Goal: Information Seeking & Learning: Learn about a topic

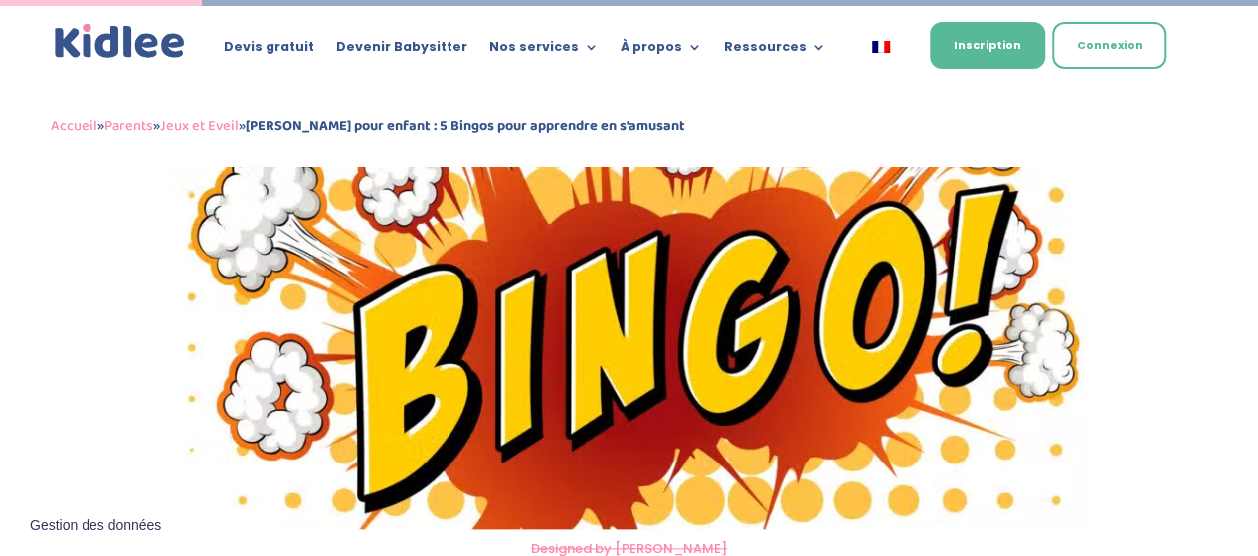
scroll to position [935, 0]
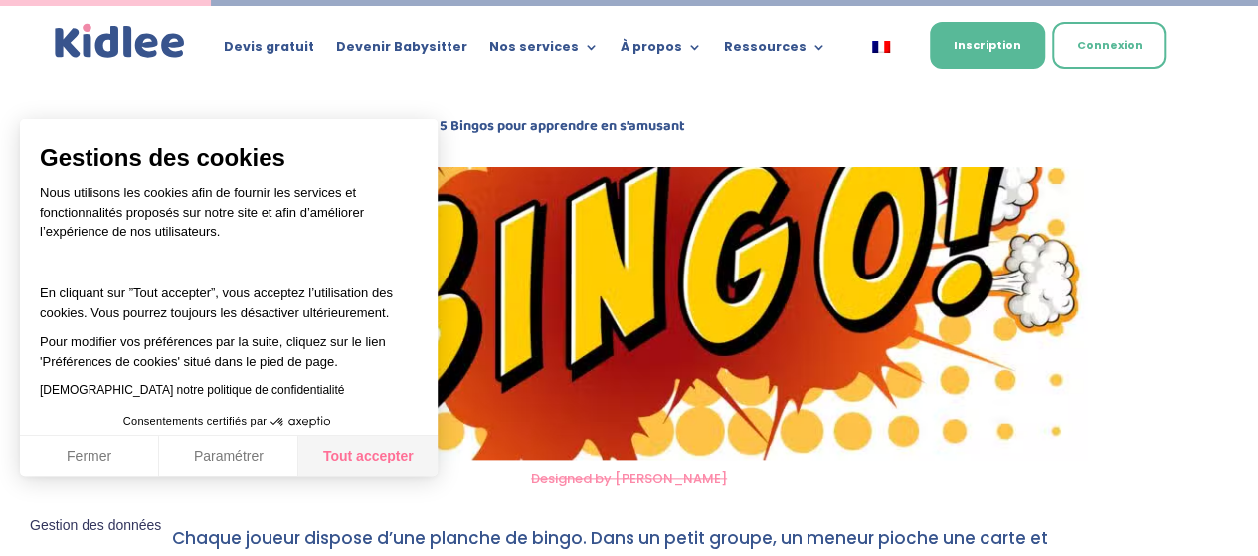
click at [374, 466] on button "Tout accepter" at bounding box center [367, 456] width 139 height 42
checkbox input "true"
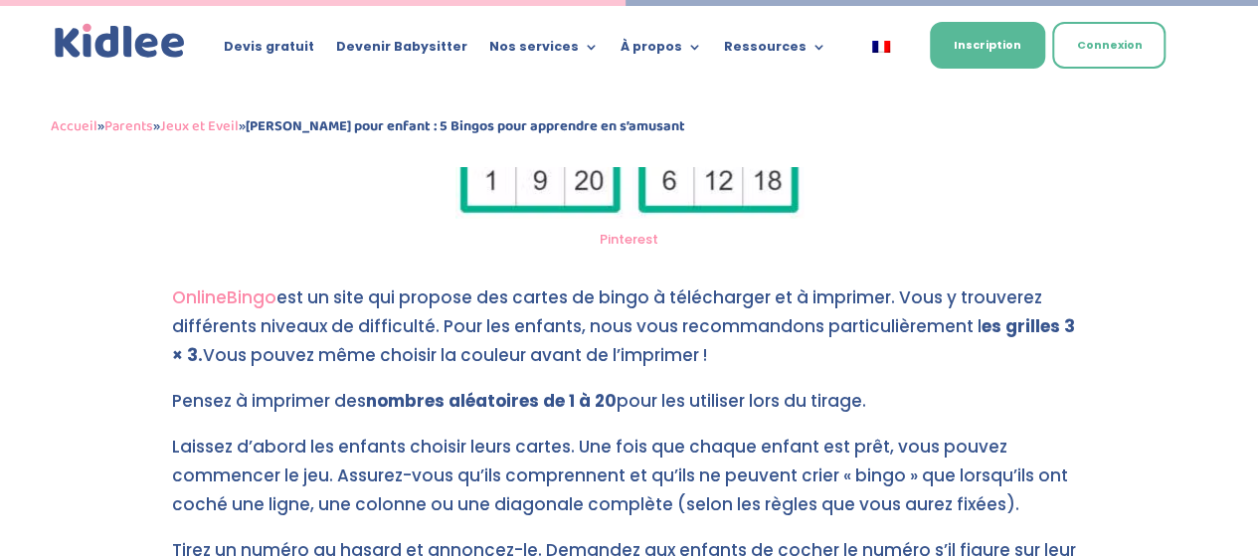
scroll to position [2731, 0]
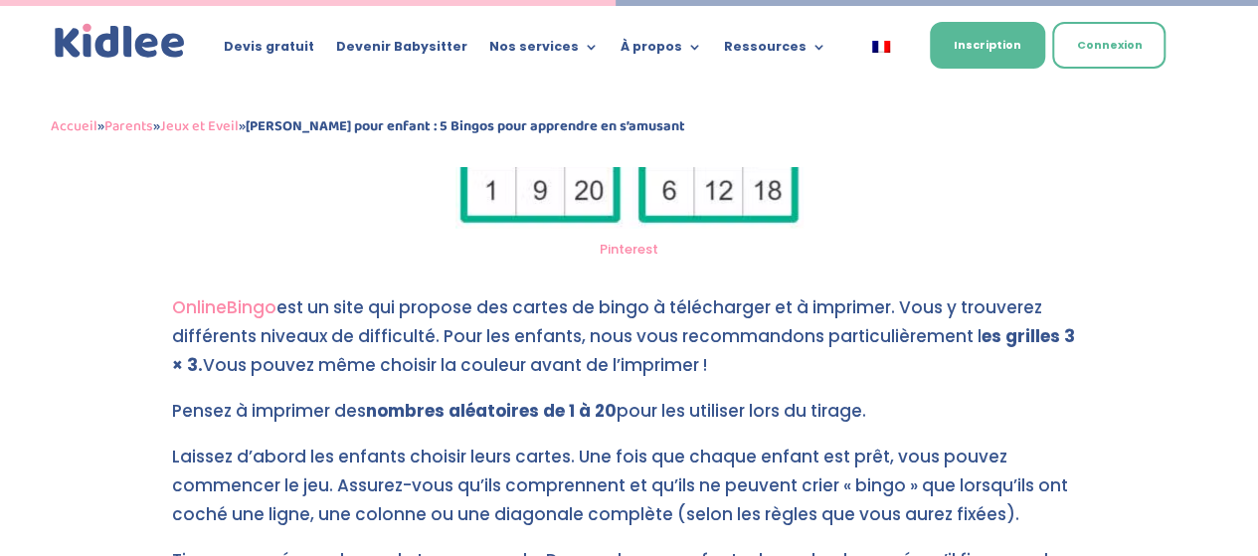
click at [238, 313] on link "OnlineBingo" at bounding box center [224, 307] width 104 height 24
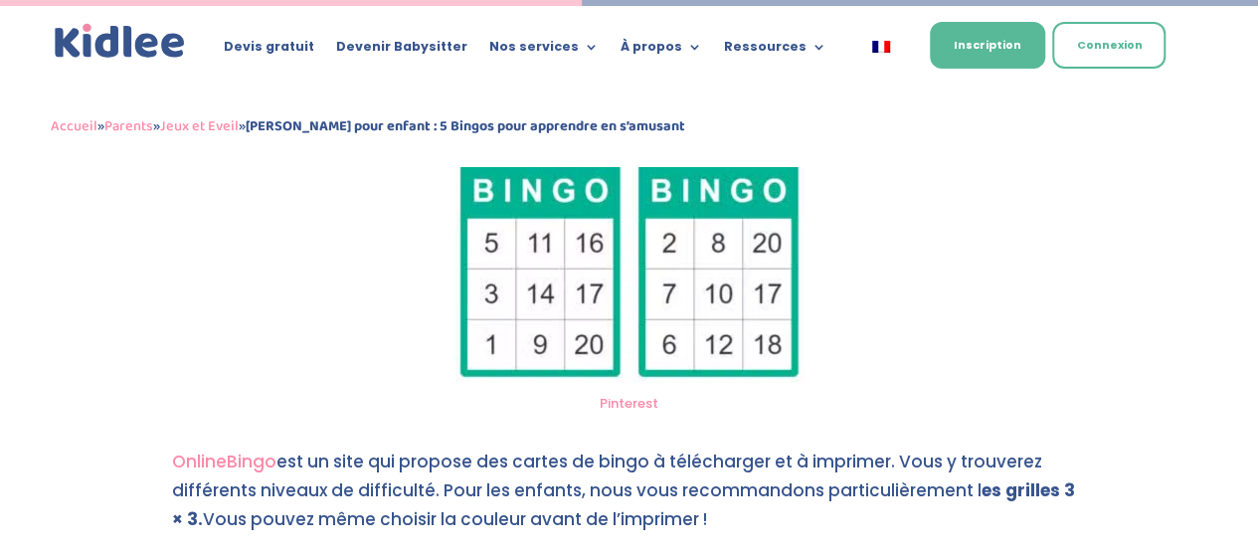
scroll to position [2607, 0]
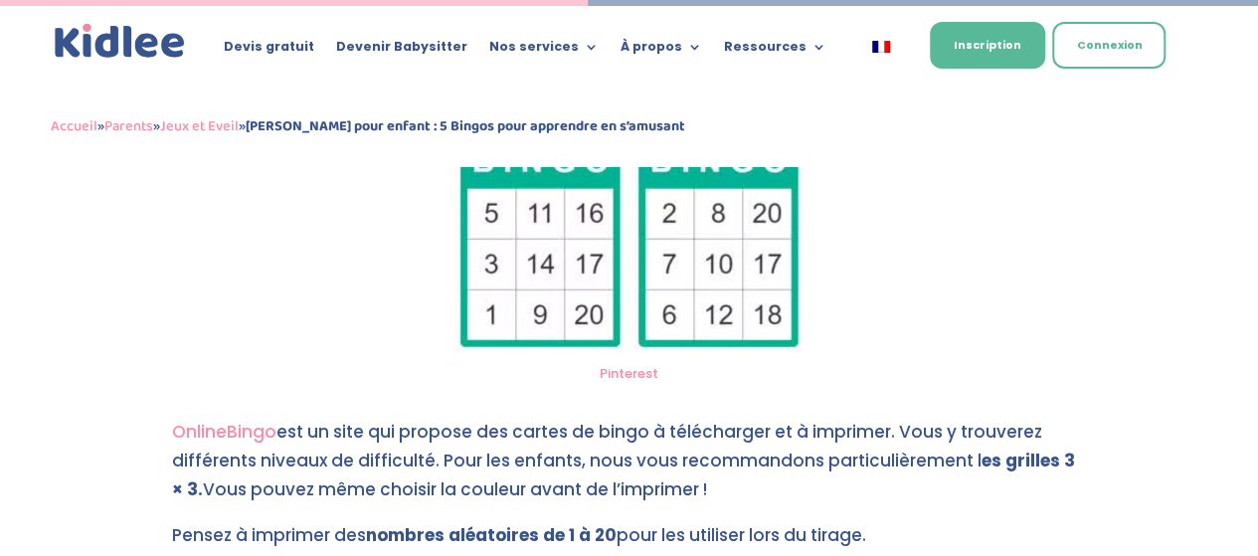
click at [634, 375] on link "Pinterest" at bounding box center [629, 373] width 59 height 19
